Goal: Information Seeking & Learning: Learn about a topic

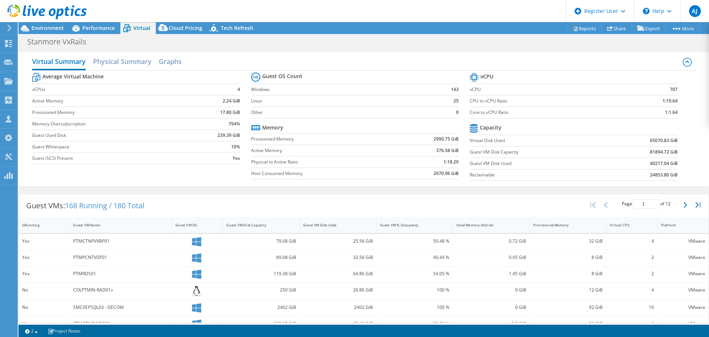
select select "Australia"
select select "USD"
drag, startPoint x: 642, startPoint y: 139, endPoint x: 682, endPoint y: 140, distance: 39.9
click at [682, 140] on section "vCPU vCPU 707 CPU to vCPU Ratio 1:19.64 Core to vCPU Ratio 1:1.64 Capacity Virt…" at bounding box center [579, 127] width 219 height 113
click at [638, 141] on td "65070.83 GiB" at bounding box center [642, 139] width 72 height 11
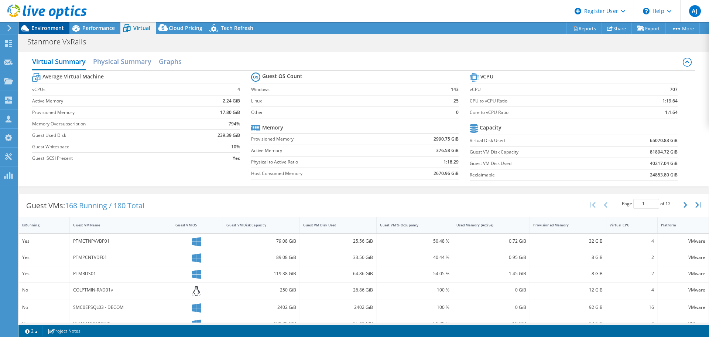
click at [41, 28] on span "Environment" at bounding box center [47, 27] width 33 height 7
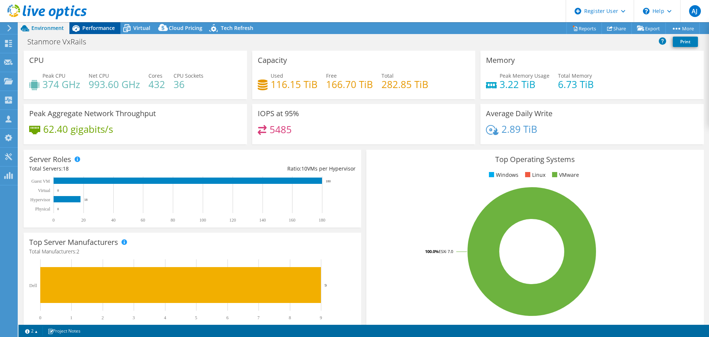
click at [87, 29] on span "Performance" at bounding box center [98, 27] width 33 height 7
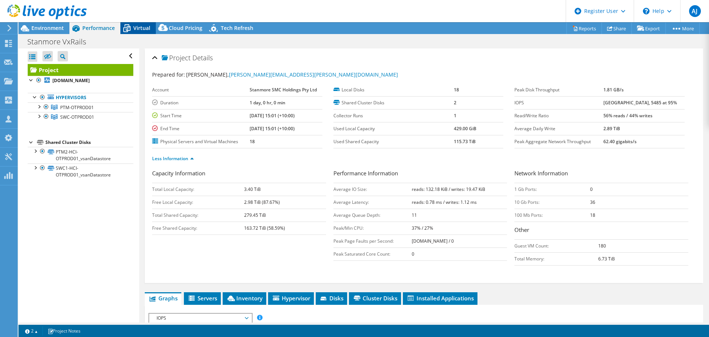
click at [141, 27] on span "Virtual" at bounding box center [141, 27] width 17 height 7
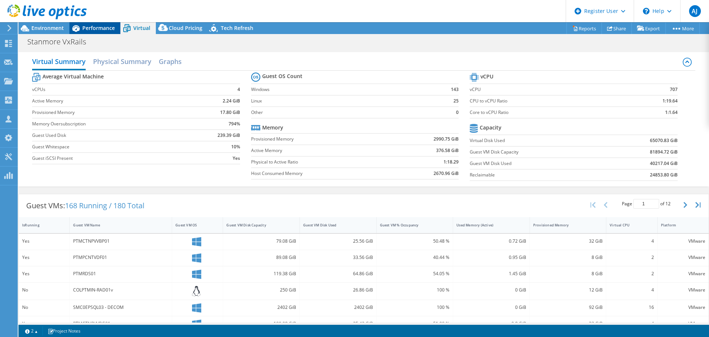
click at [89, 27] on span "Performance" at bounding box center [98, 27] width 33 height 7
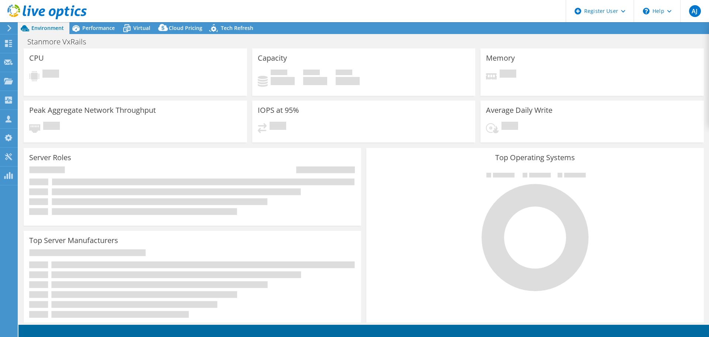
select select "Australia"
select select "USD"
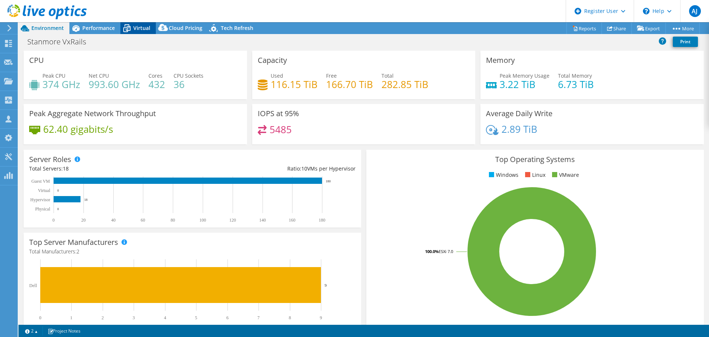
click at [145, 28] on span "Virtual" at bounding box center [141, 27] width 17 height 7
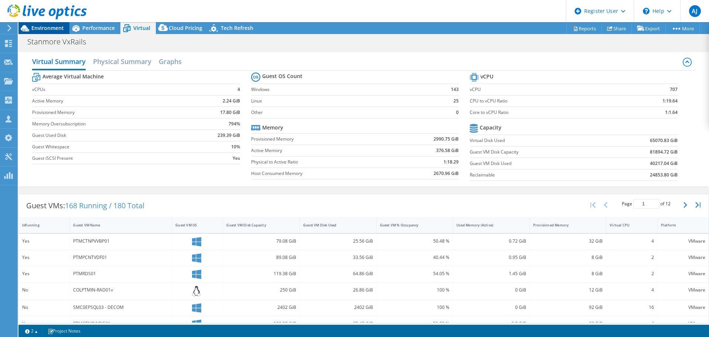
click at [45, 28] on span "Environment" at bounding box center [47, 27] width 33 height 7
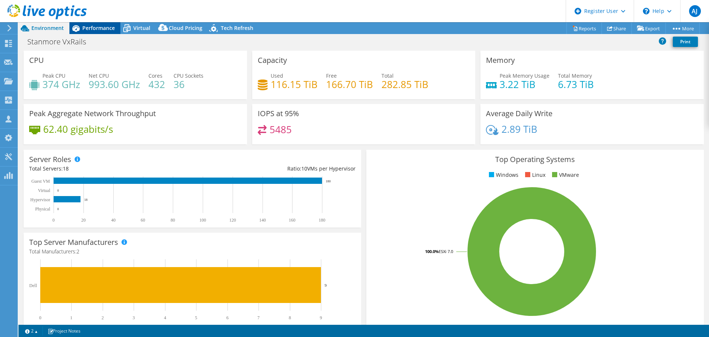
click at [100, 28] on span "Performance" at bounding box center [98, 27] width 33 height 7
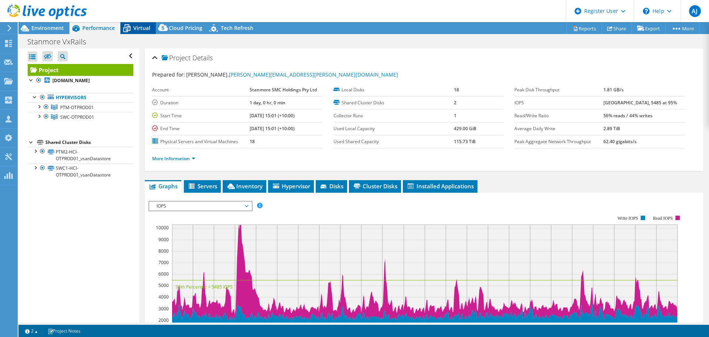
click at [137, 28] on span "Virtual" at bounding box center [141, 27] width 17 height 7
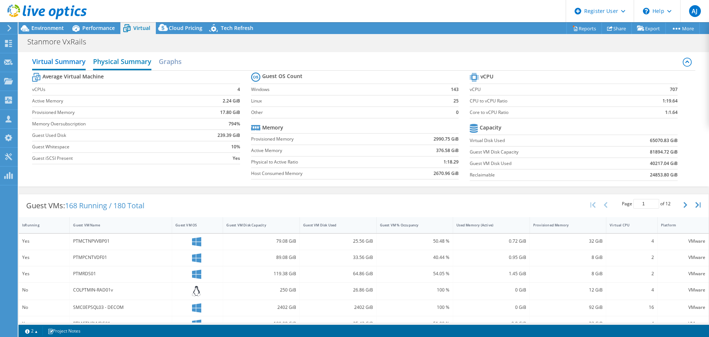
click at [121, 61] on h2 "Physical Summary" at bounding box center [122, 62] width 58 height 16
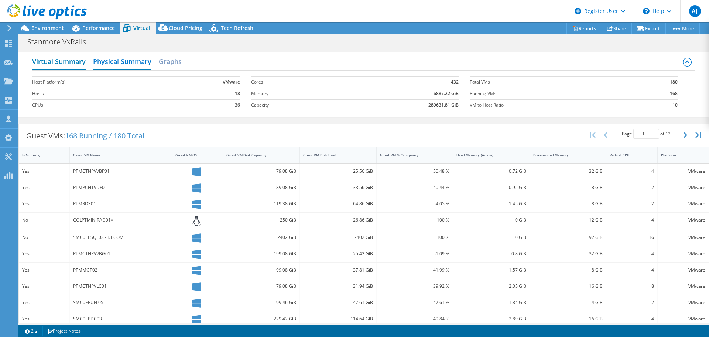
click at [65, 61] on h2 "Virtual Summary" at bounding box center [59, 62] width 54 height 16
